Goal: Task Accomplishment & Management: Complete application form

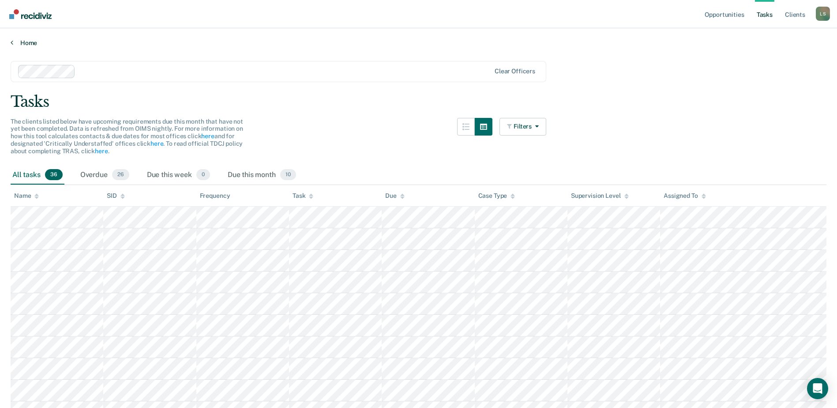
click at [26, 44] on link "Home" at bounding box center [419, 43] width 816 height 8
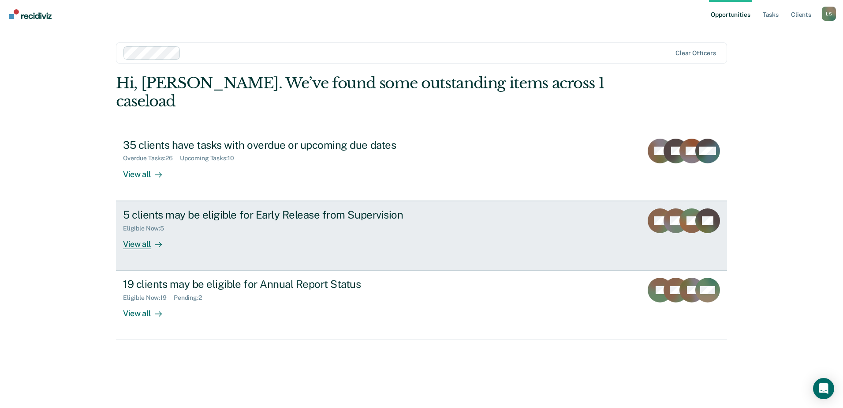
click at [342, 233] on link "5 clients may be eligible for Early Release from Supervision Eligible Now : 5 V…" at bounding box center [421, 236] width 611 height 70
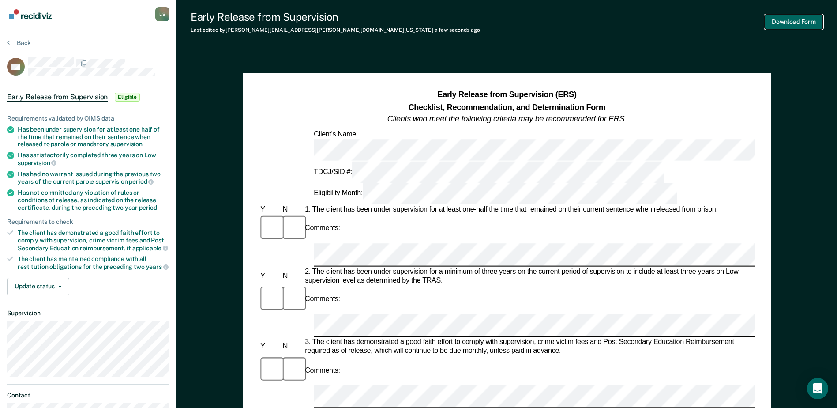
click at [815, 26] on button "Download Form" at bounding box center [793, 22] width 58 height 15
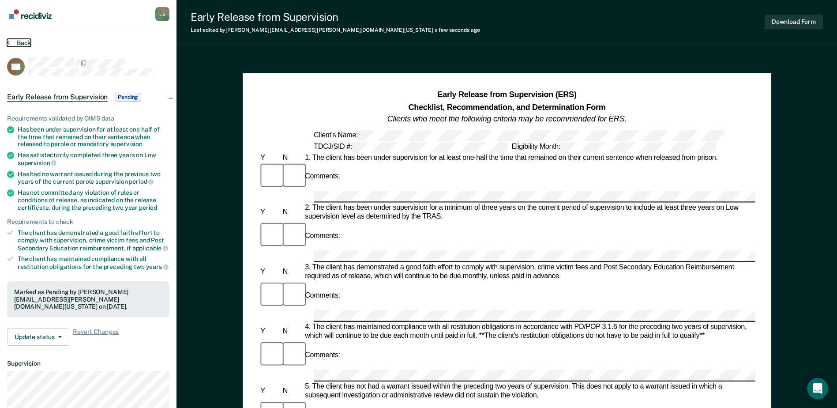
click at [20, 41] on button "Back" at bounding box center [19, 43] width 24 height 8
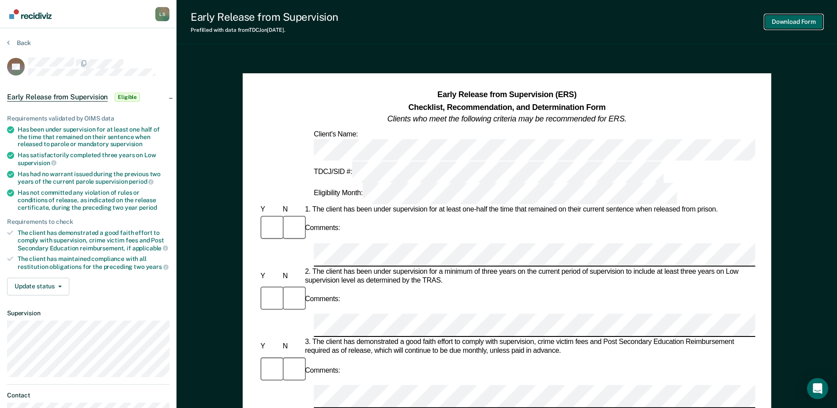
click at [788, 26] on button "Download Form" at bounding box center [793, 22] width 58 height 15
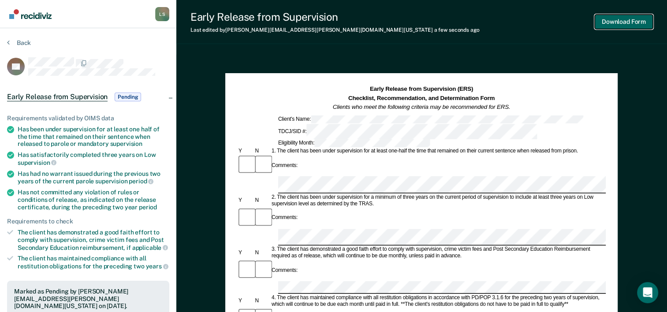
click at [627, 24] on button "Download Form" at bounding box center [624, 22] width 58 height 15
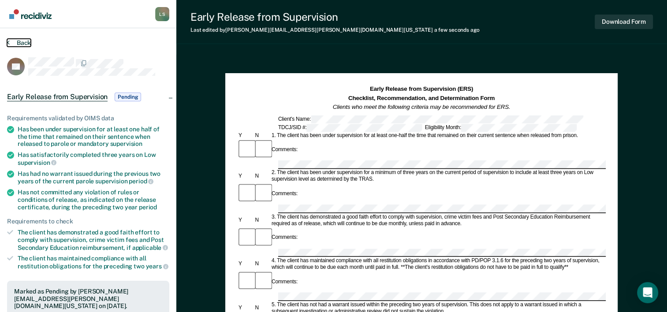
click at [18, 41] on button "Back" at bounding box center [19, 43] width 24 height 8
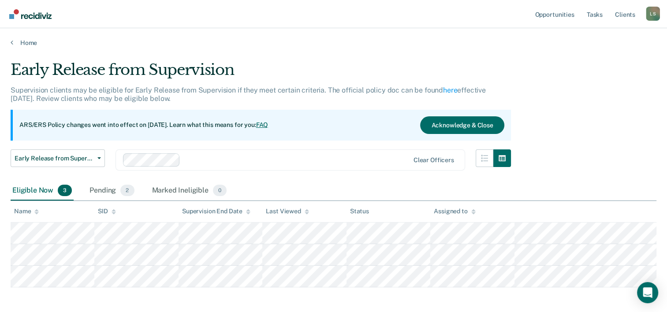
scroll to position [38, 0]
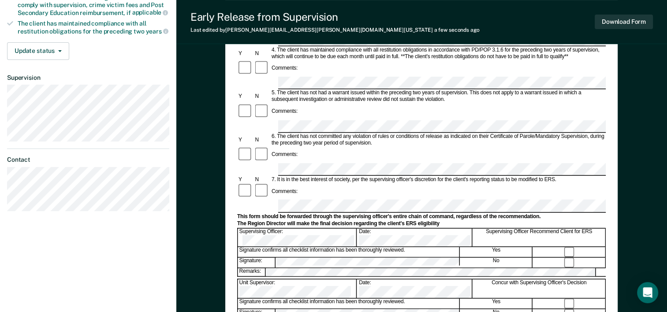
scroll to position [221, 0]
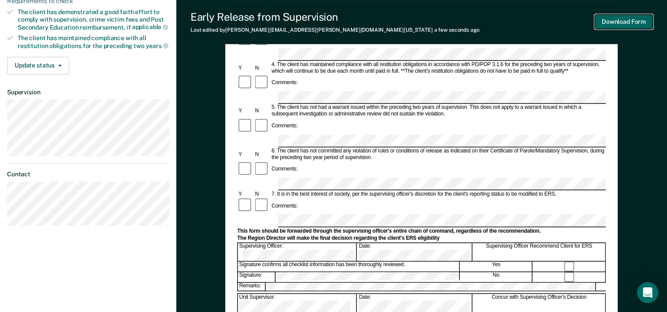
click at [627, 25] on button "Download Form" at bounding box center [624, 22] width 58 height 15
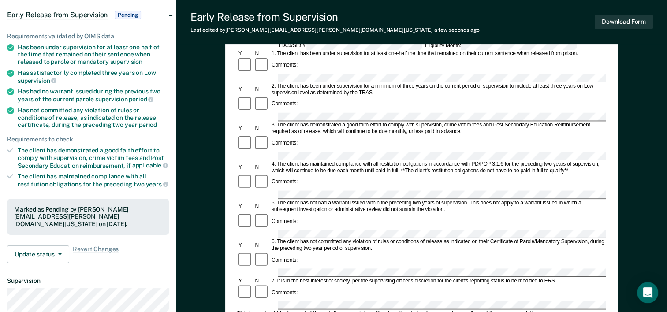
scroll to position [0, 0]
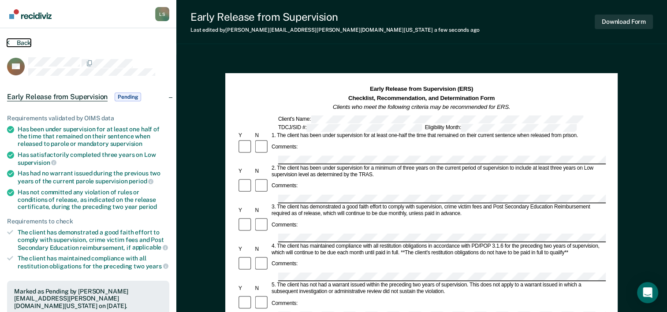
click at [23, 43] on button "Back" at bounding box center [19, 43] width 24 height 8
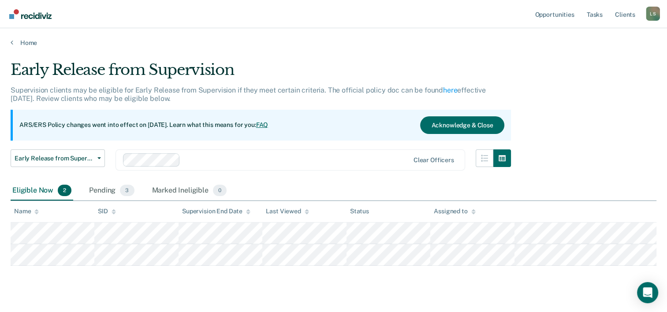
scroll to position [16, 0]
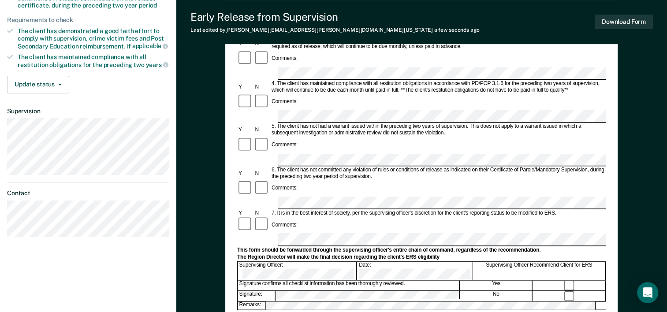
scroll to position [221, 0]
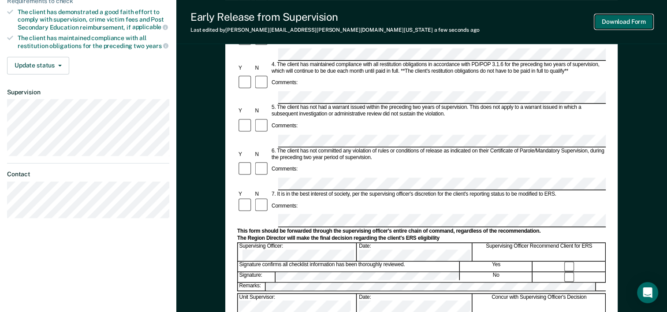
click at [618, 29] on button "Download Form" at bounding box center [624, 22] width 58 height 15
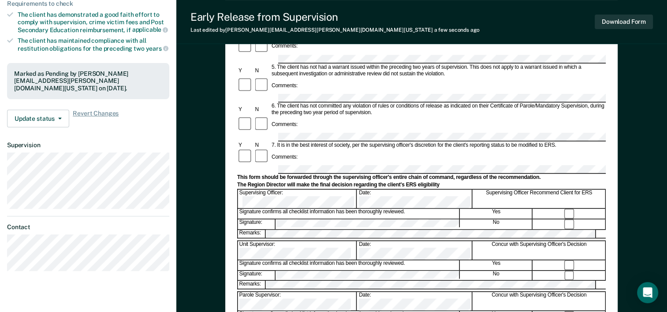
scroll to position [0, 0]
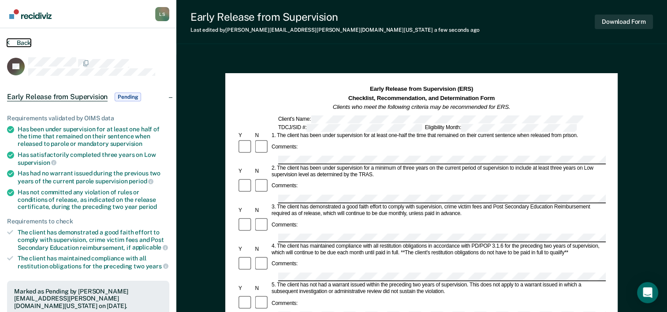
click at [15, 45] on button "Back" at bounding box center [19, 43] width 24 height 8
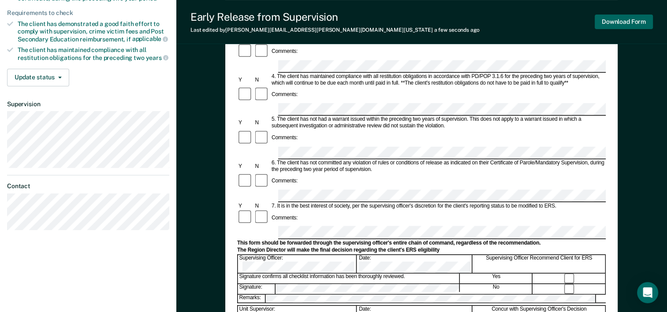
scroll to position [165, 0]
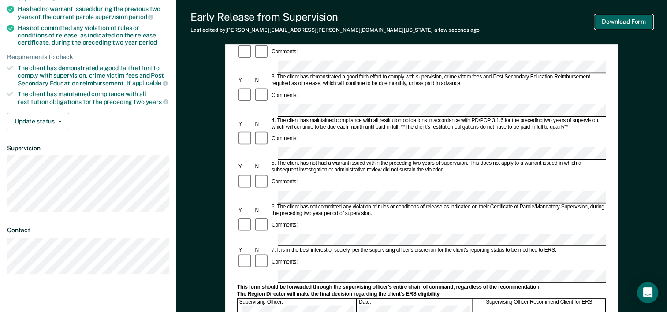
click at [605, 21] on button "Download Form" at bounding box center [624, 22] width 58 height 15
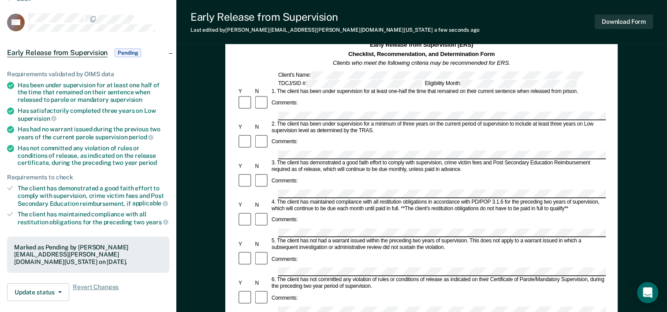
scroll to position [0, 0]
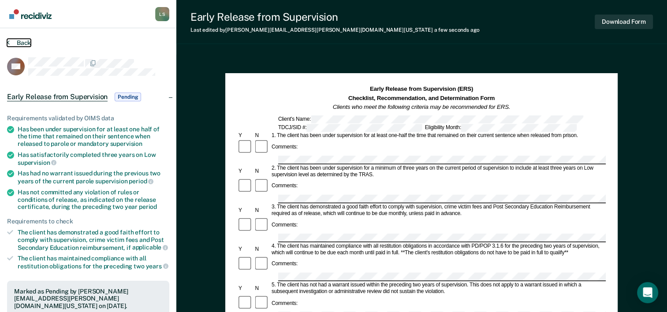
click at [21, 42] on button "Back" at bounding box center [19, 43] width 24 height 8
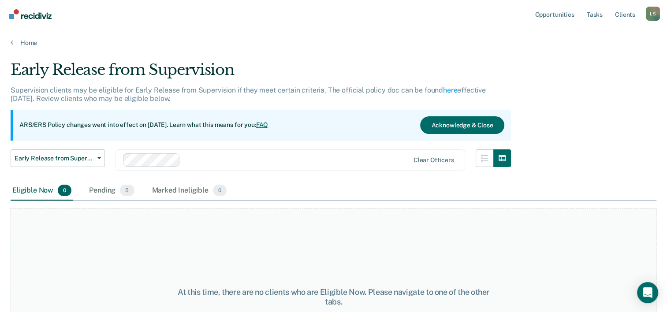
scroll to position [16, 0]
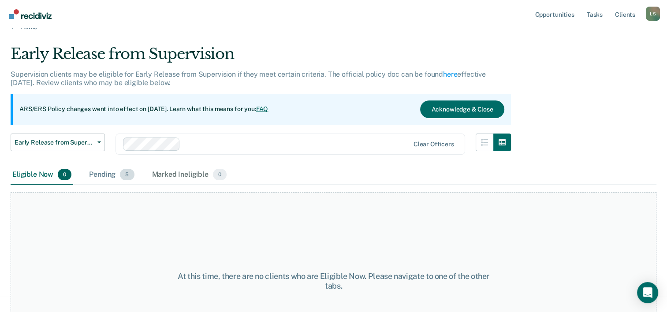
click at [102, 170] on div "Pending 5" at bounding box center [111, 174] width 49 height 19
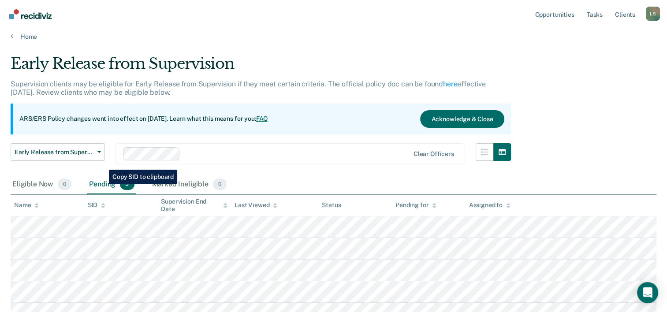
scroll to position [0, 0]
